Goal: Transaction & Acquisition: Purchase product/service

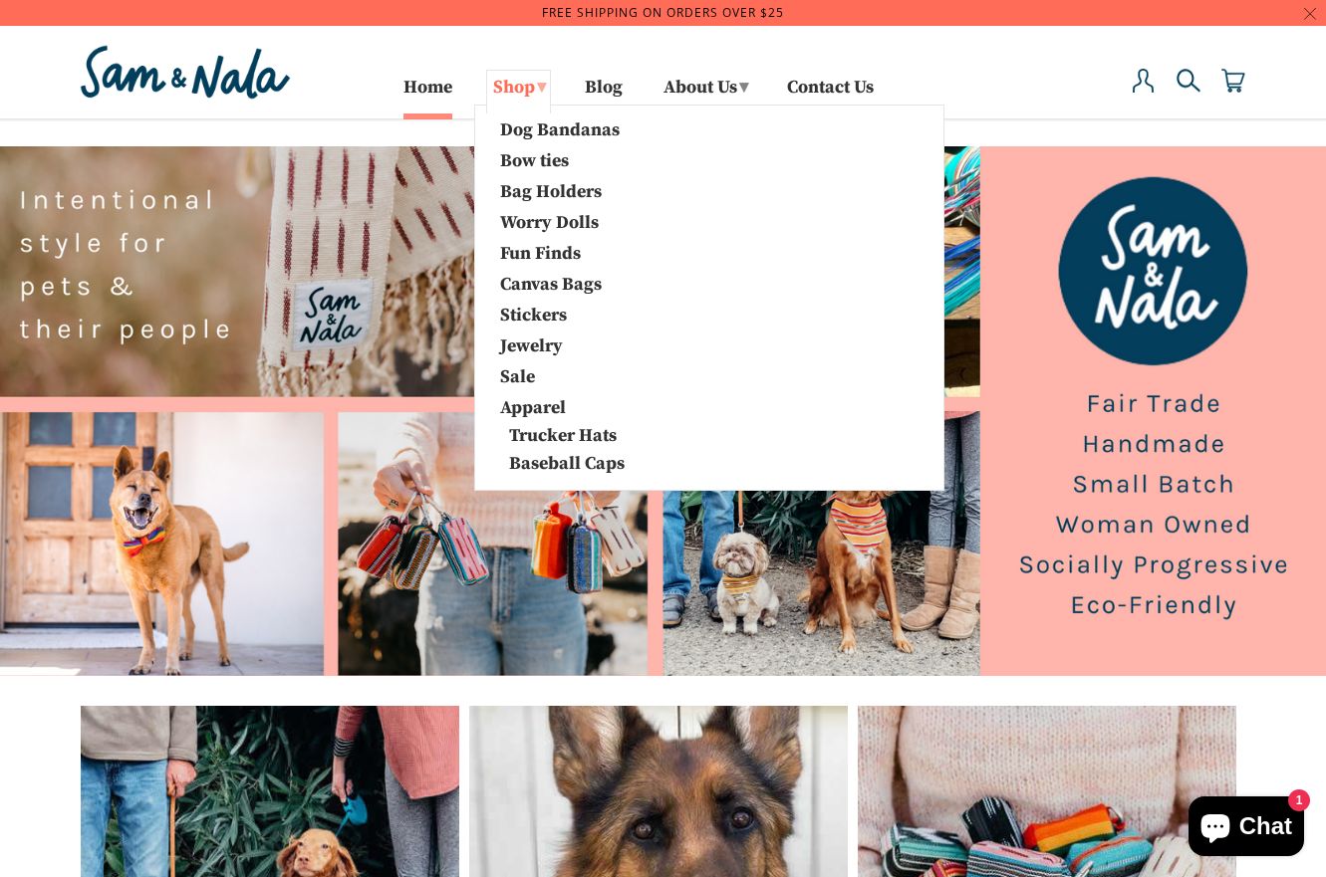
click at [486, 82] on link "Shop ▾" at bounding box center [518, 92] width 65 height 44
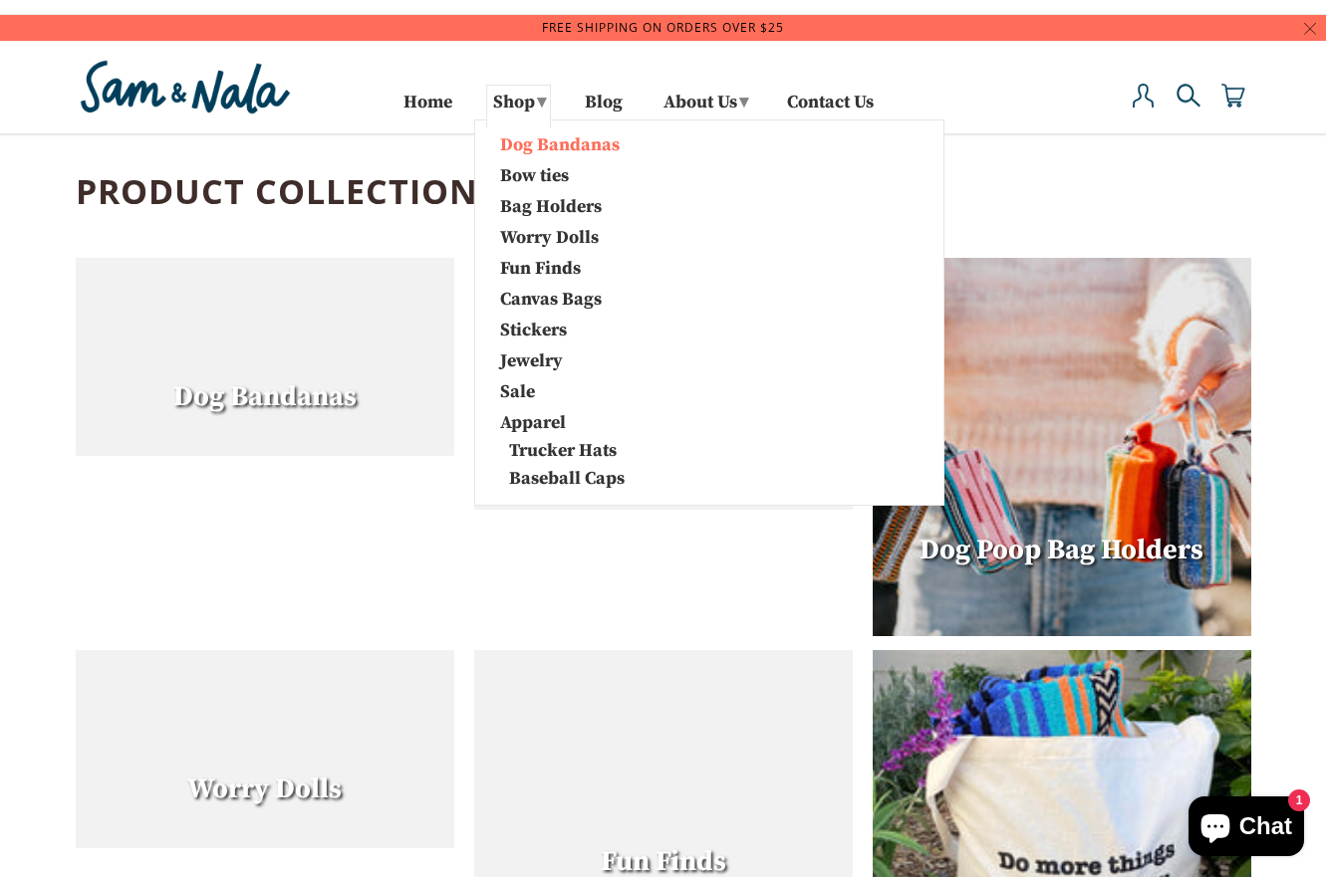
click at [504, 144] on link "Dog Bandanas" at bounding box center [589, 143] width 209 height 26
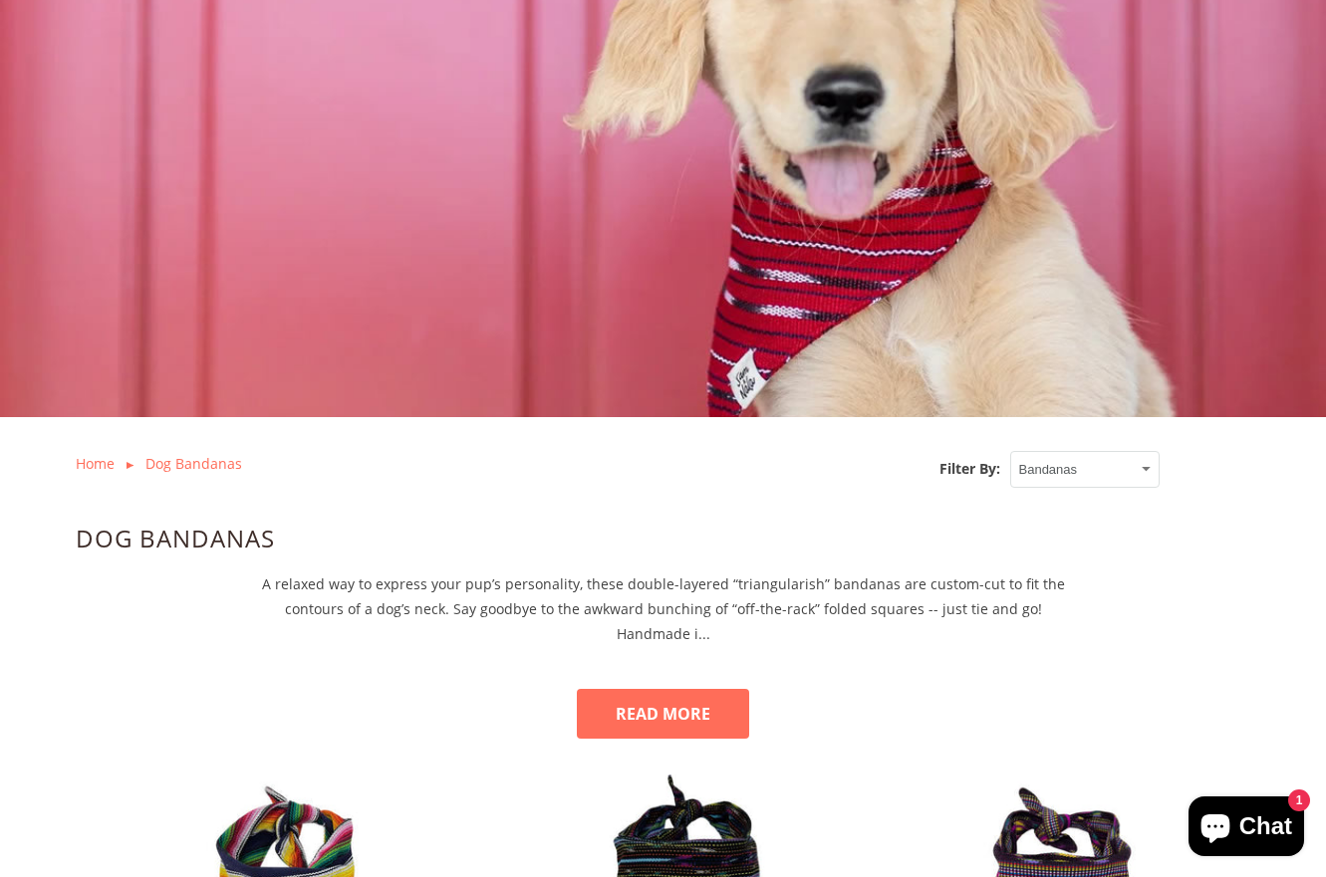
scroll to position [44, 0]
